Goal: Task Accomplishment & Management: Manage account settings

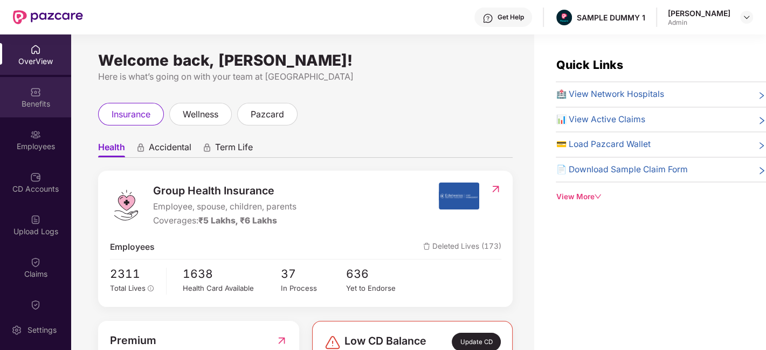
click at [38, 99] on div "Benefits" at bounding box center [35, 104] width 71 height 11
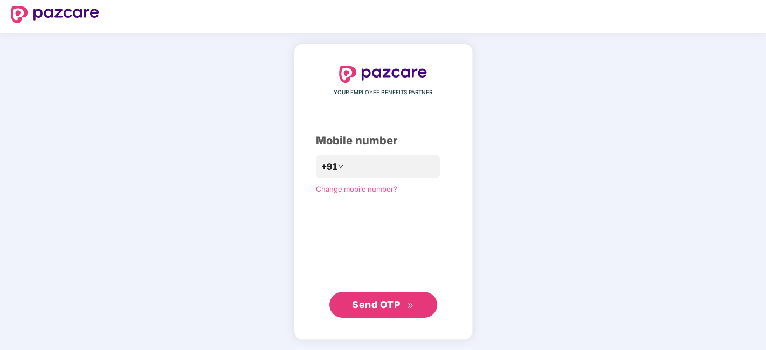
scroll to position [5, 0]
click at [387, 298] on span "Send OTP" at bounding box center [383, 305] width 62 height 15
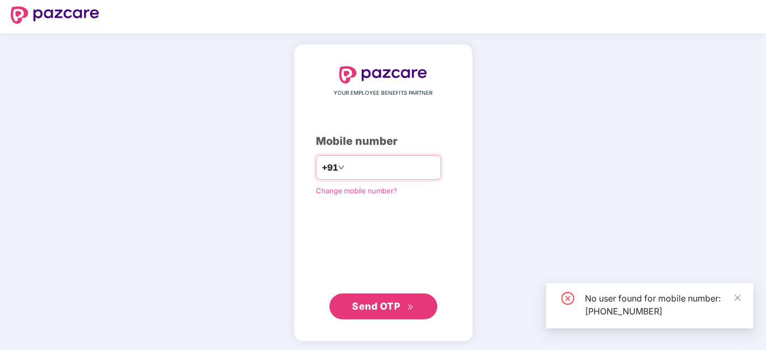
click at [396, 165] on input "**********" at bounding box center [391, 167] width 88 height 17
type input "**********"
click at [405, 305] on span "Send OTP" at bounding box center [383, 306] width 62 height 15
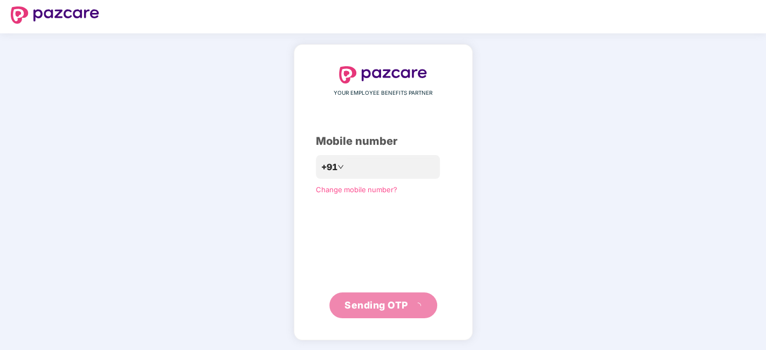
scroll to position [1, 0]
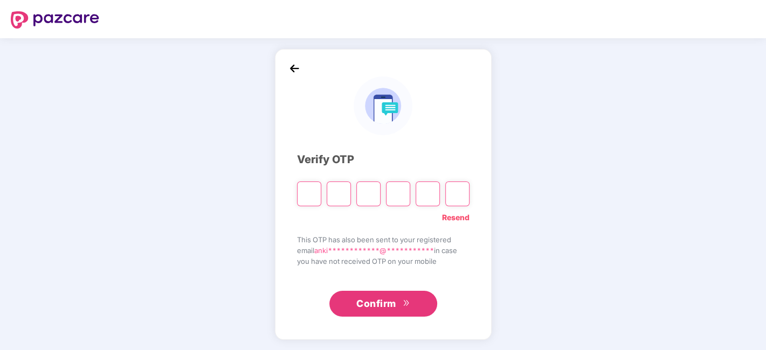
type input "*"
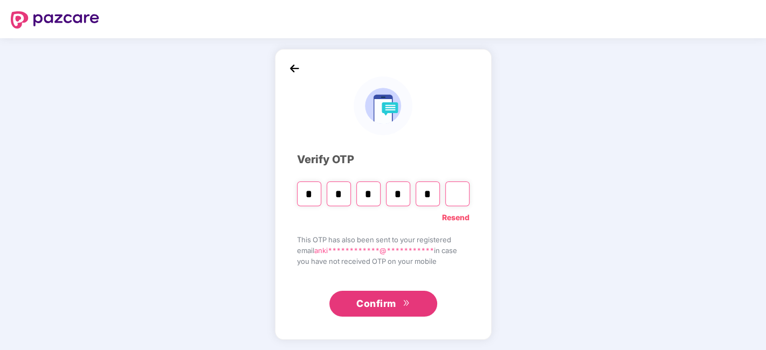
type input "*"
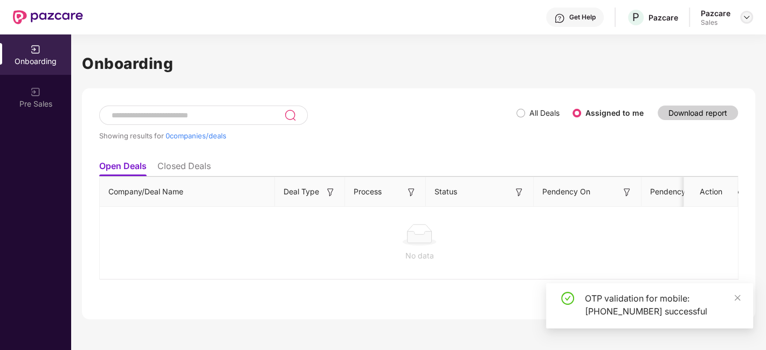
click at [748, 20] on img at bounding box center [746, 17] width 9 height 9
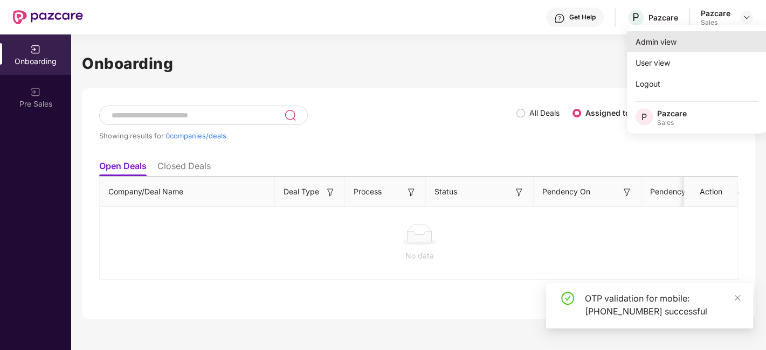
click at [671, 42] on div "Admin view" at bounding box center [697, 41] width 140 height 21
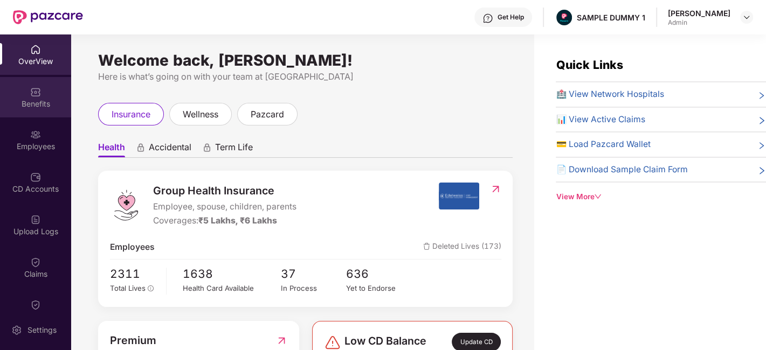
click at [17, 111] on div "Benefits" at bounding box center [35, 97] width 71 height 40
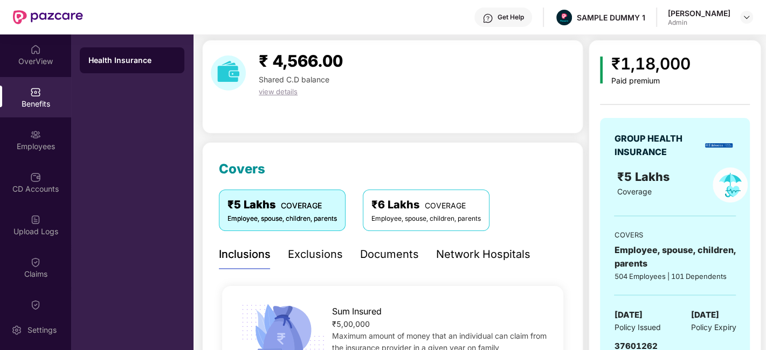
scroll to position [92, 0]
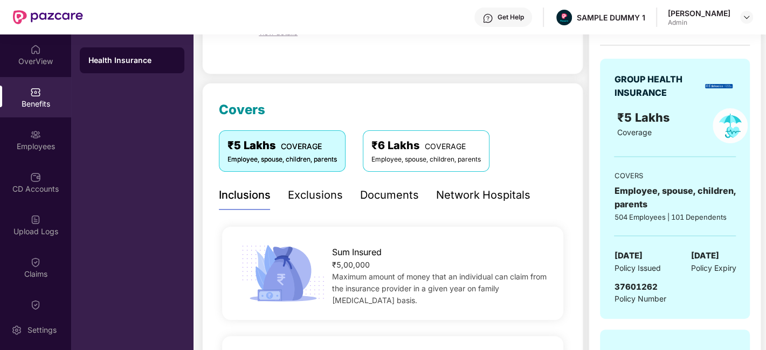
click at [323, 193] on div "Exclusions" at bounding box center [315, 195] width 55 height 17
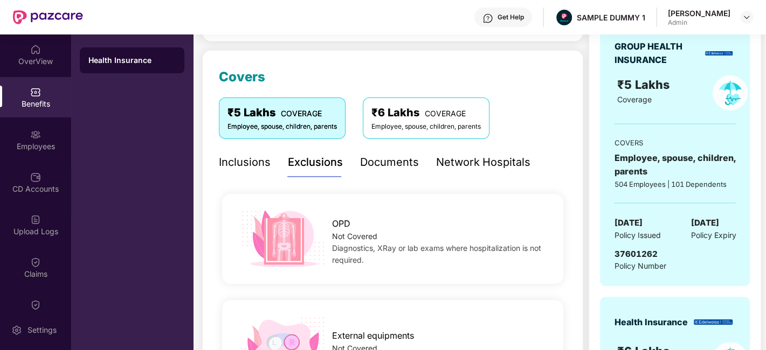
scroll to position [112, 0]
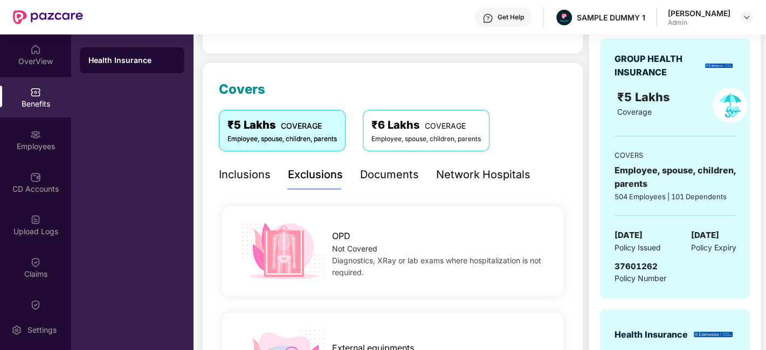
click at [387, 176] on div "Documents" at bounding box center [389, 175] width 59 height 17
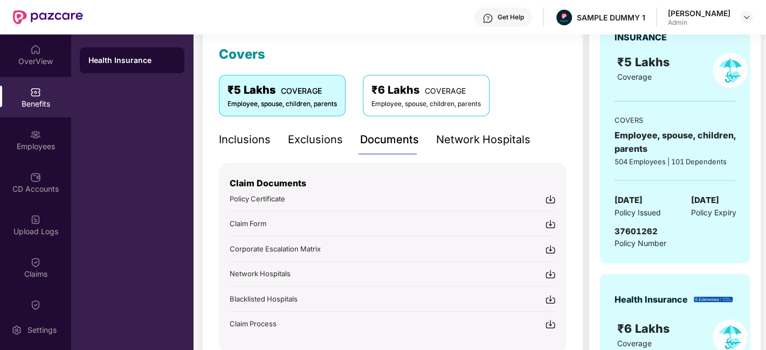
scroll to position [143, 0]
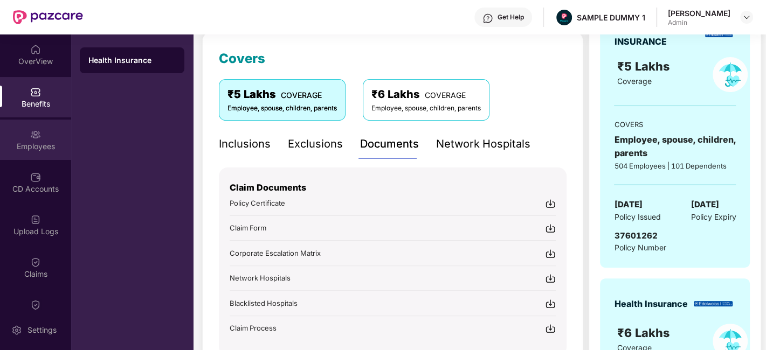
click at [23, 141] on div "Employees" at bounding box center [35, 146] width 71 height 11
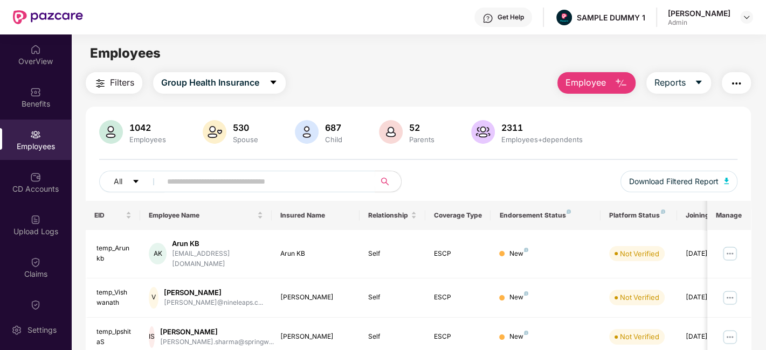
click at [592, 90] on button "Employee" at bounding box center [596, 83] width 78 height 22
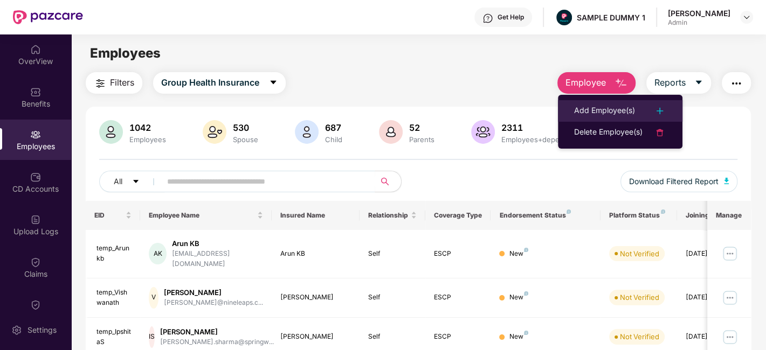
click at [617, 110] on div "Add Employee(s)" at bounding box center [604, 111] width 61 height 13
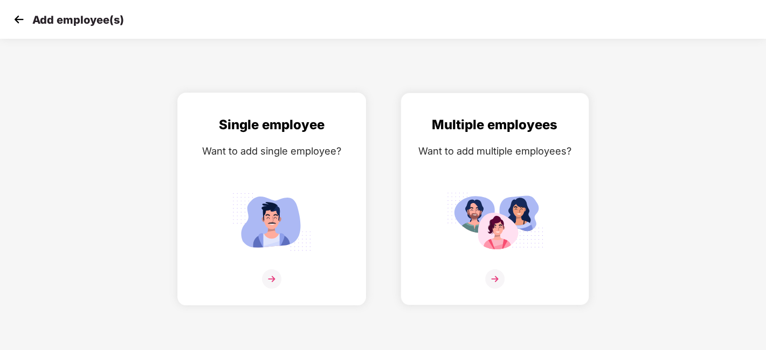
click at [324, 159] on div "Single employee Want to add single employee?" at bounding box center [272, 209] width 166 height 188
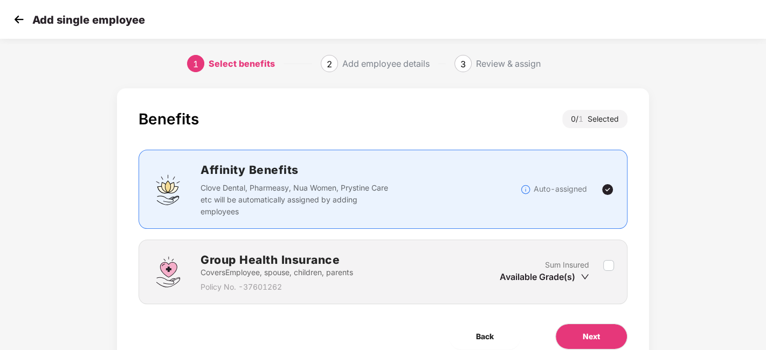
scroll to position [47, 0]
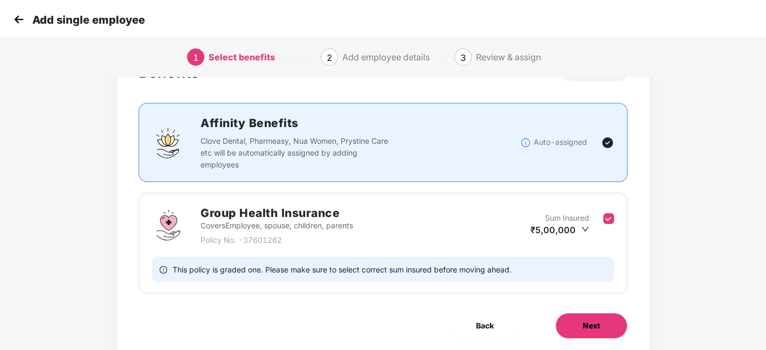
click at [595, 321] on span "Next" at bounding box center [591, 326] width 17 height 12
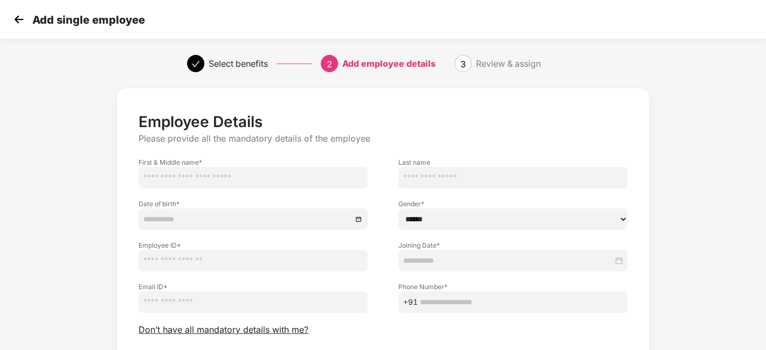
scroll to position [52, 0]
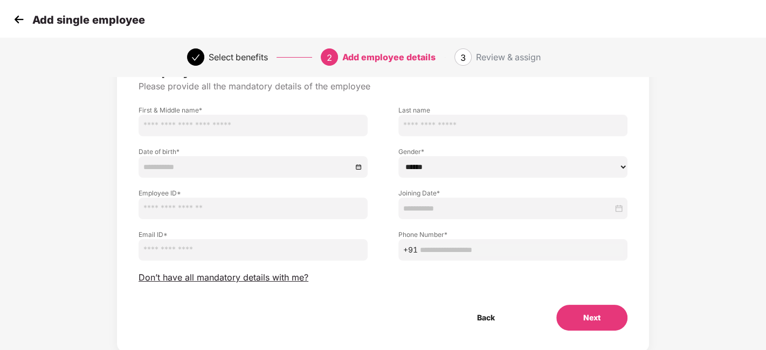
click at [15, 17] on img at bounding box center [19, 19] width 16 height 16
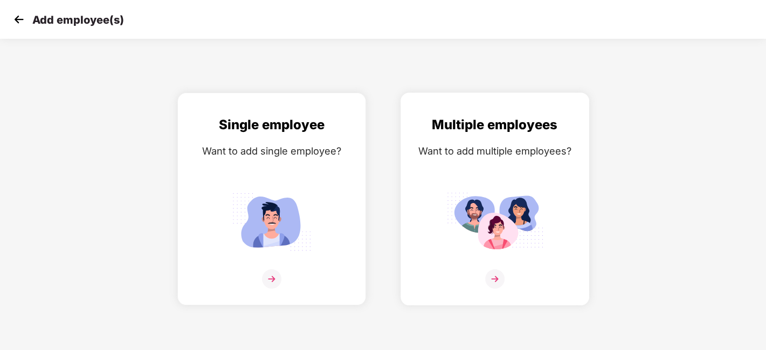
click at [505, 195] on img at bounding box center [494, 221] width 97 height 67
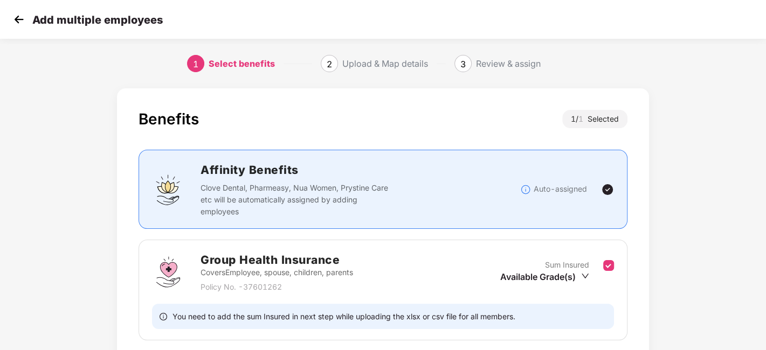
scroll to position [83, 0]
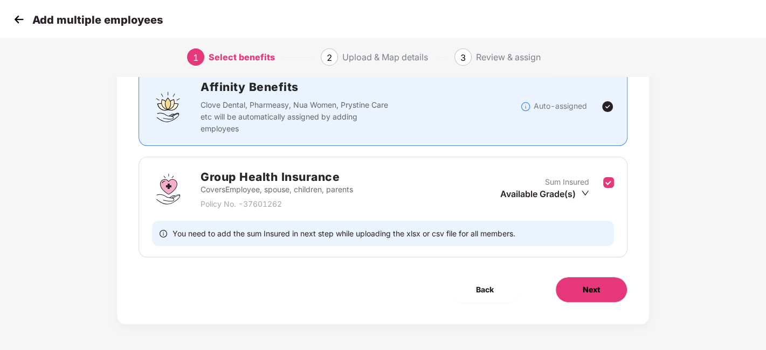
click at [591, 292] on span "Next" at bounding box center [591, 290] width 17 height 12
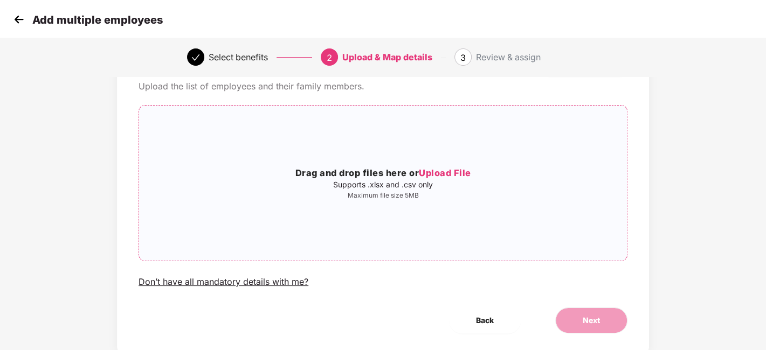
scroll to position [51, 0]
click at [16, 20] on img at bounding box center [19, 19] width 16 height 16
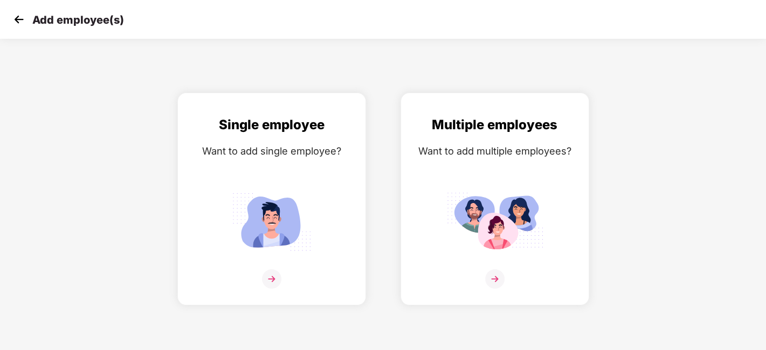
click at [16, 20] on img at bounding box center [19, 19] width 16 height 16
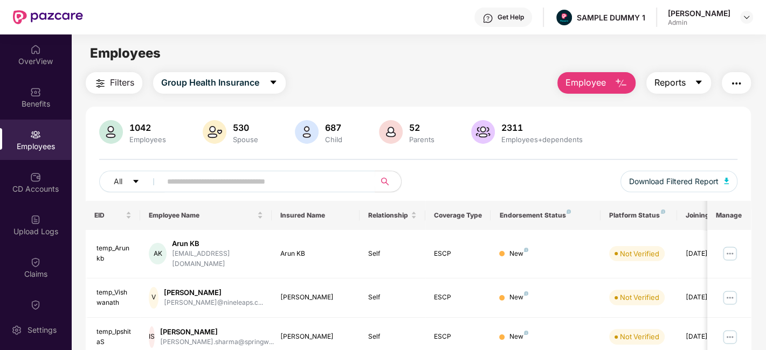
click at [663, 93] on button "Reports" at bounding box center [678, 83] width 65 height 22
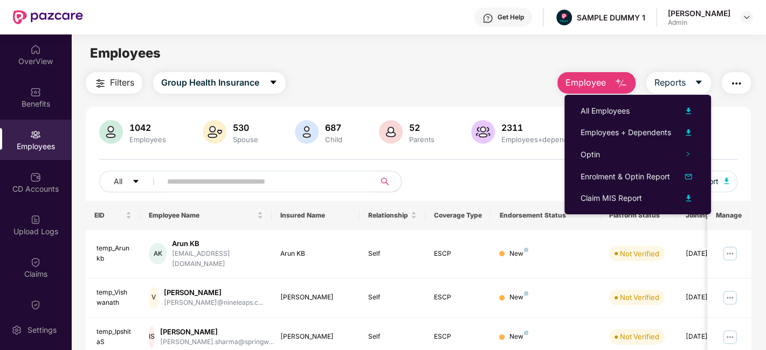
click at [459, 85] on div "Filters Group Health Insurance Employee Reports" at bounding box center [418, 83] width 665 height 22
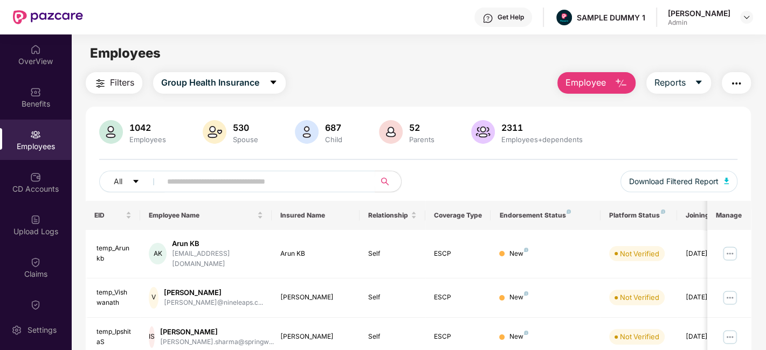
click at [737, 85] on img "button" at bounding box center [736, 83] width 13 height 13
click at [477, 73] on div "Filters Group Health Insurance Employee Reports" at bounding box center [418, 83] width 665 height 22
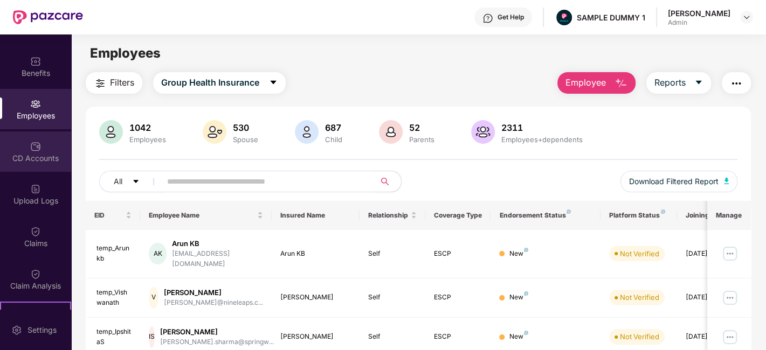
click at [20, 147] on div "CD Accounts" at bounding box center [35, 151] width 71 height 40
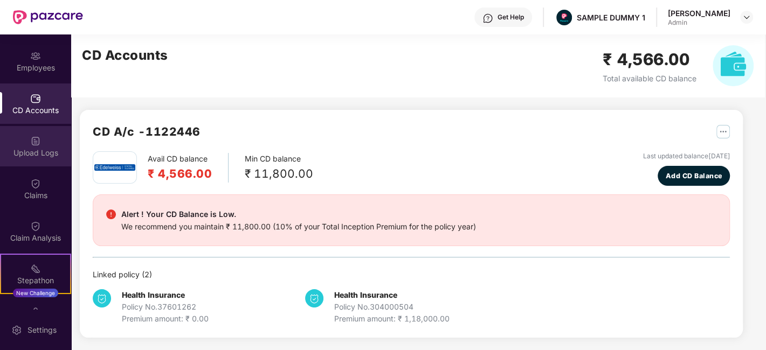
scroll to position [80, 0]
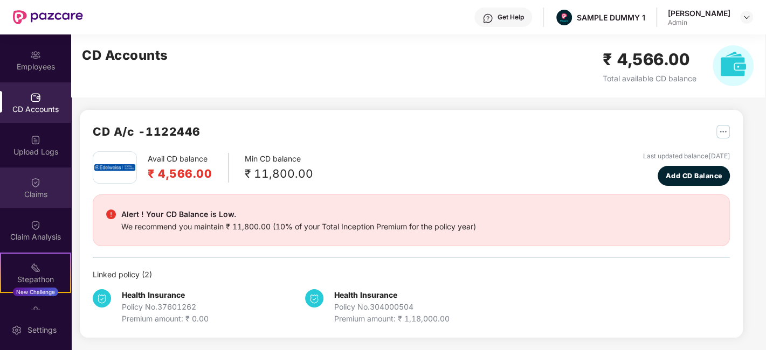
click at [29, 195] on div "Claims" at bounding box center [35, 194] width 71 height 11
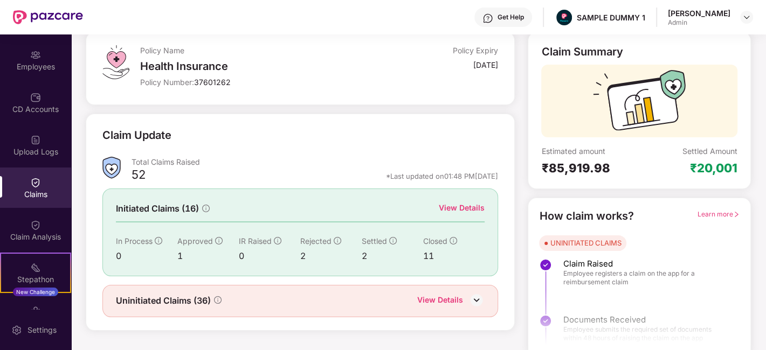
scroll to position [71, 0]
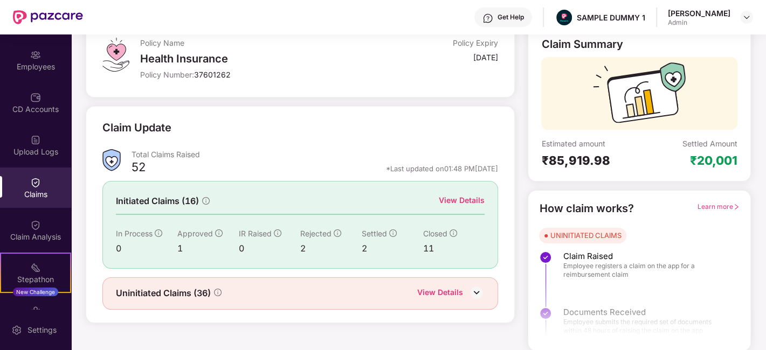
click at [461, 198] on div "View Details" at bounding box center [462, 201] width 46 height 12
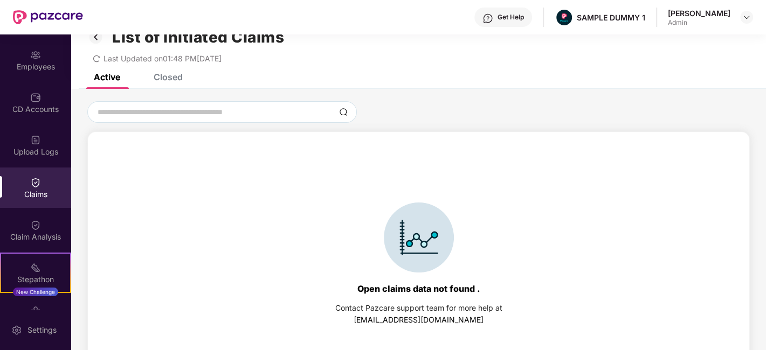
scroll to position [46, 0]
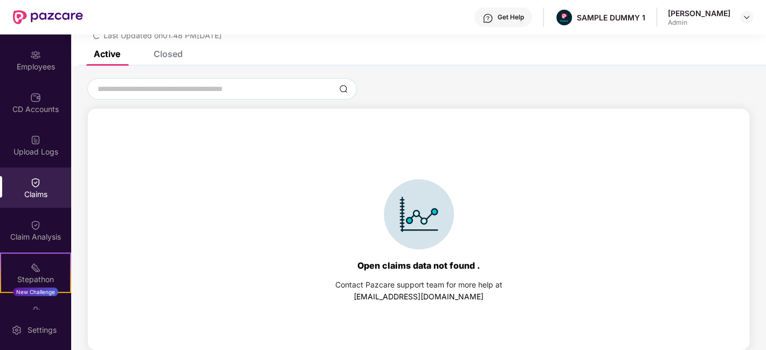
click at [172, 58] on div "Closed" at bounding box center [168, 54] width 29 height 11
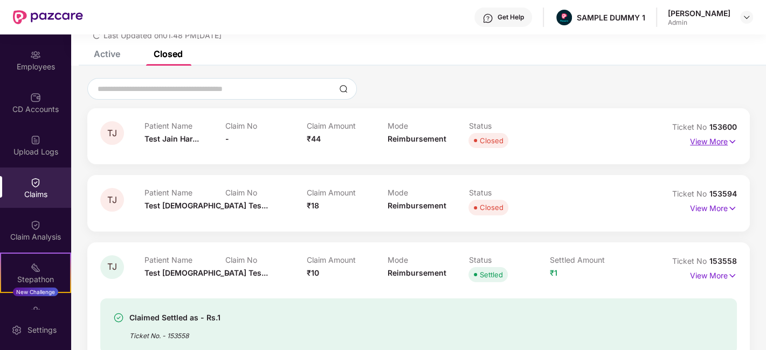
click at [698, 146] on p "View More" at bounding box center [713, 140] width 47 height 15
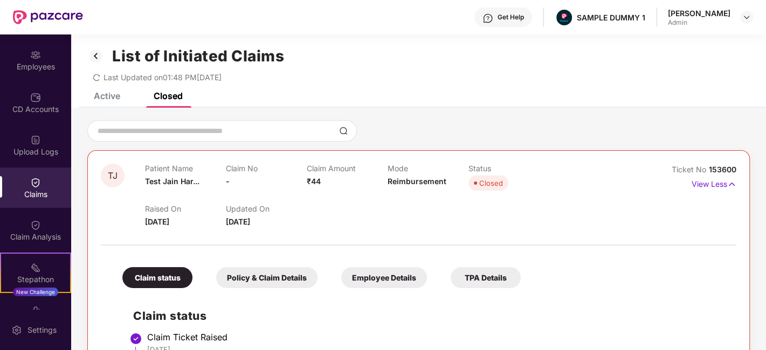
scroll to position [0, 0]
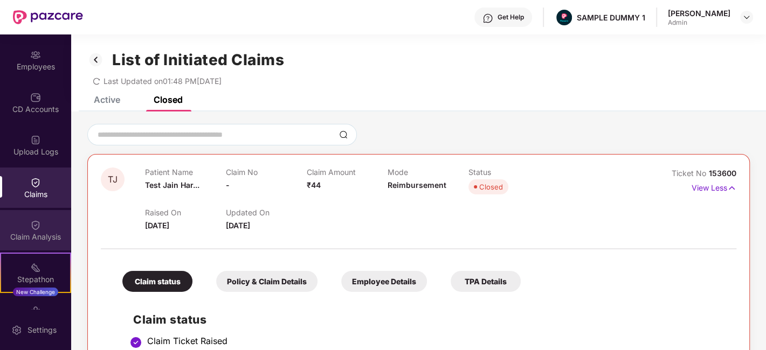
click at [18, 230] on div "Claim Analysis" at bounding box center [35, 230] width 71 height 40
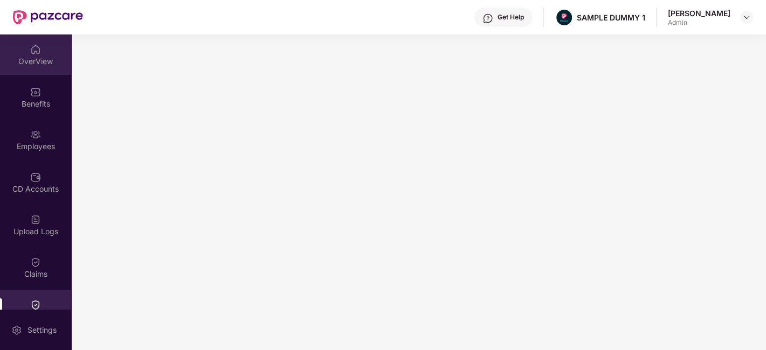
click at [38, 65] on div "OverView" at bounding box center [35, 61] width 71 height 11
